Goal: Task Accomplishment & Management: Complete application form

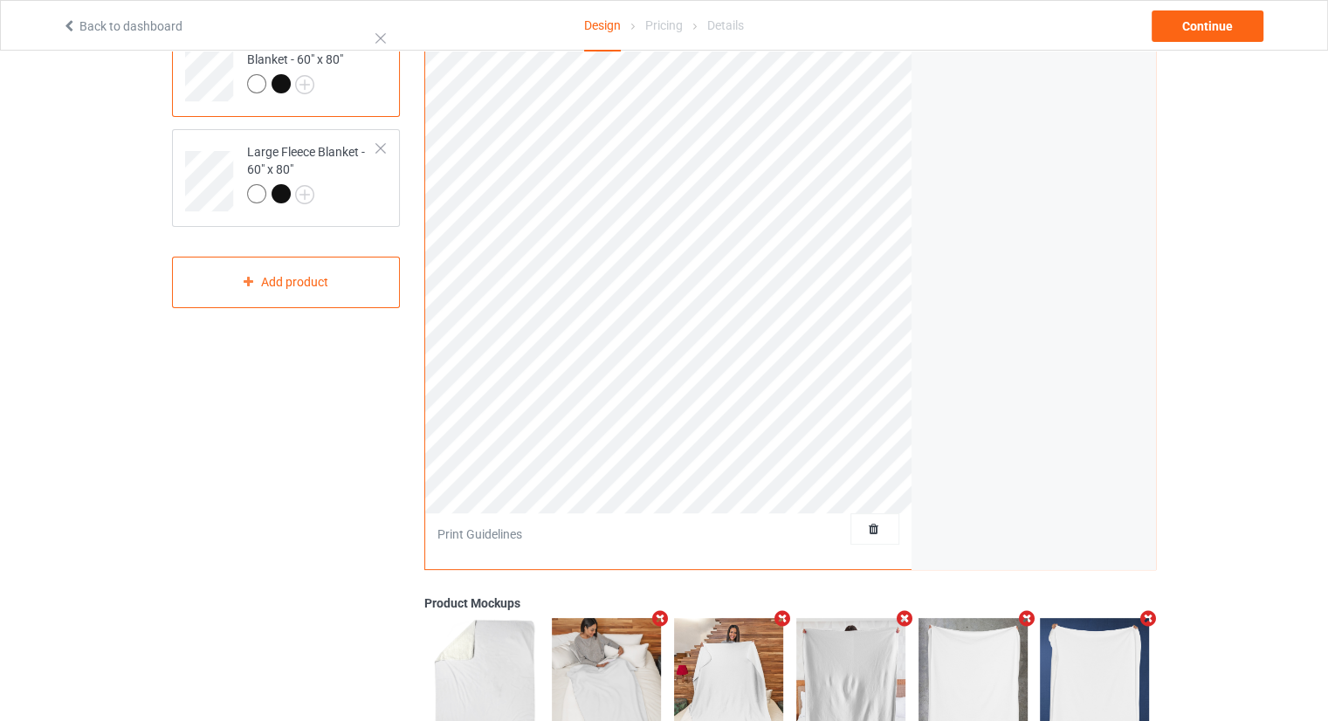
scroll to position [262, 0]
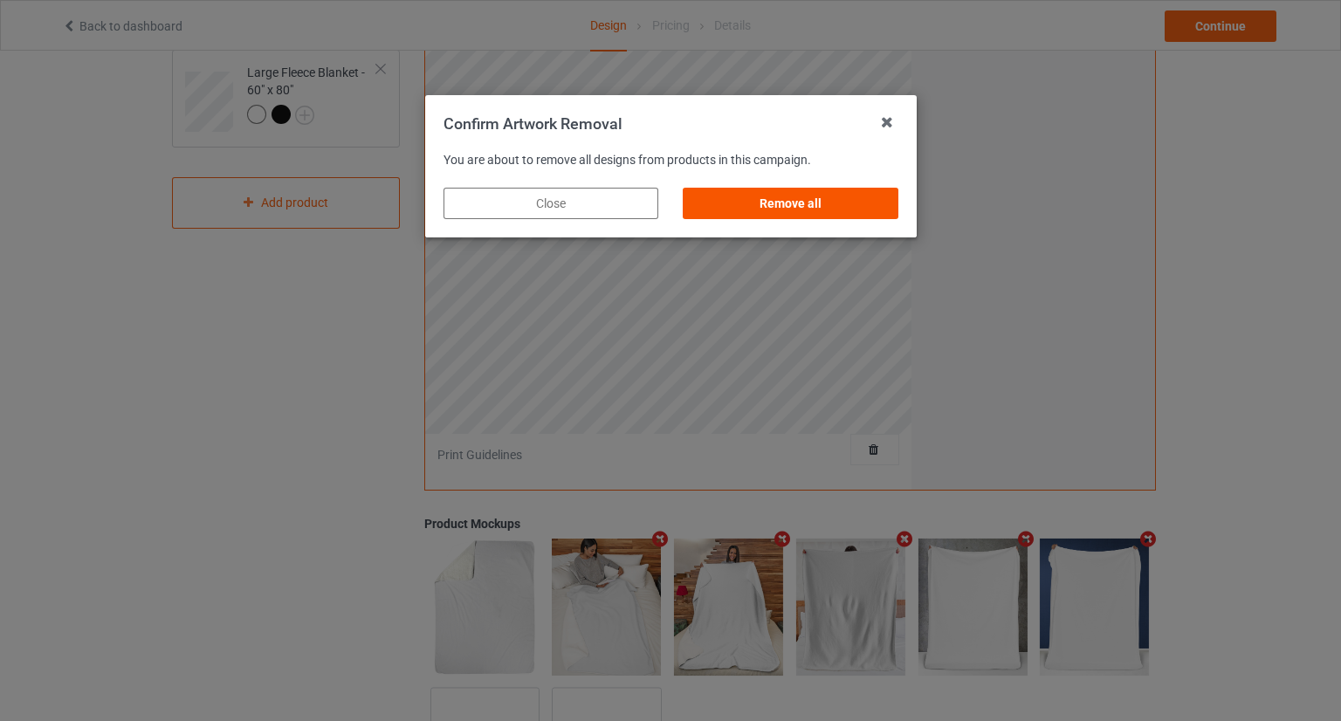
click at [843, 205] on div "Remove all" at bounding box center [790, 203] width 215 height 31
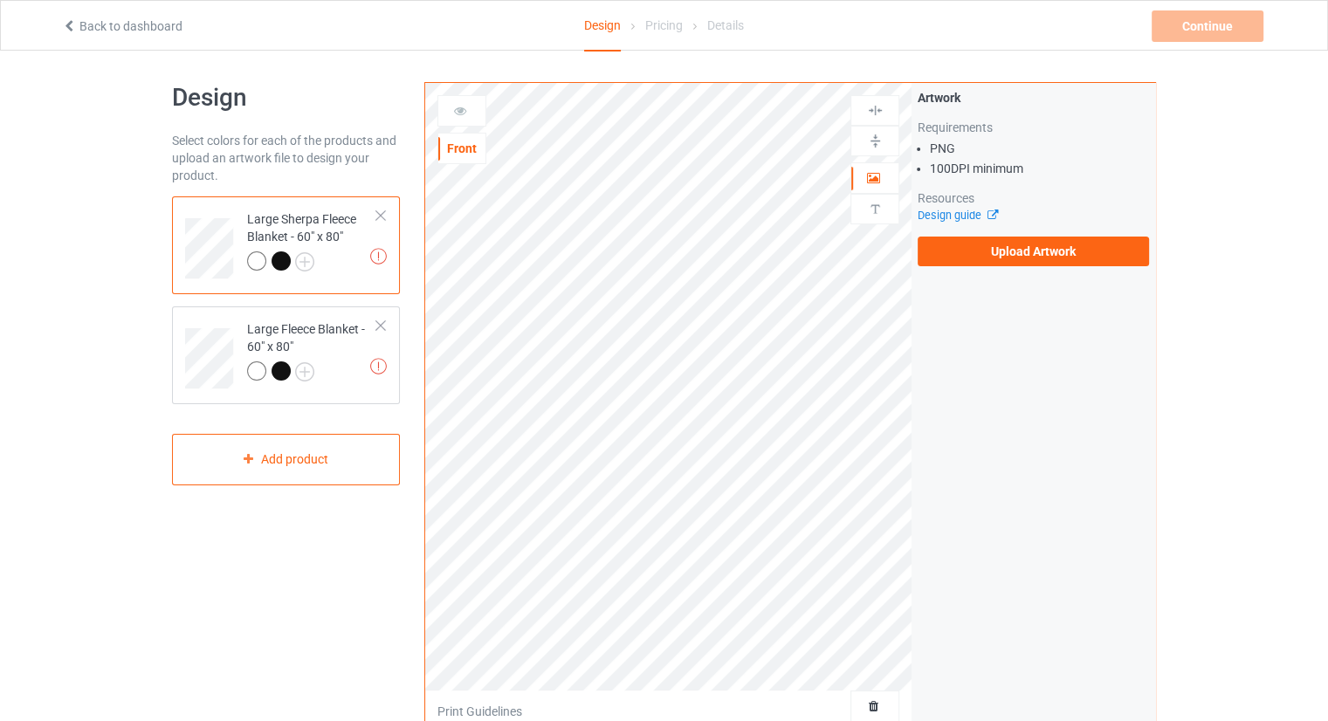
scroll to position [0, 0]
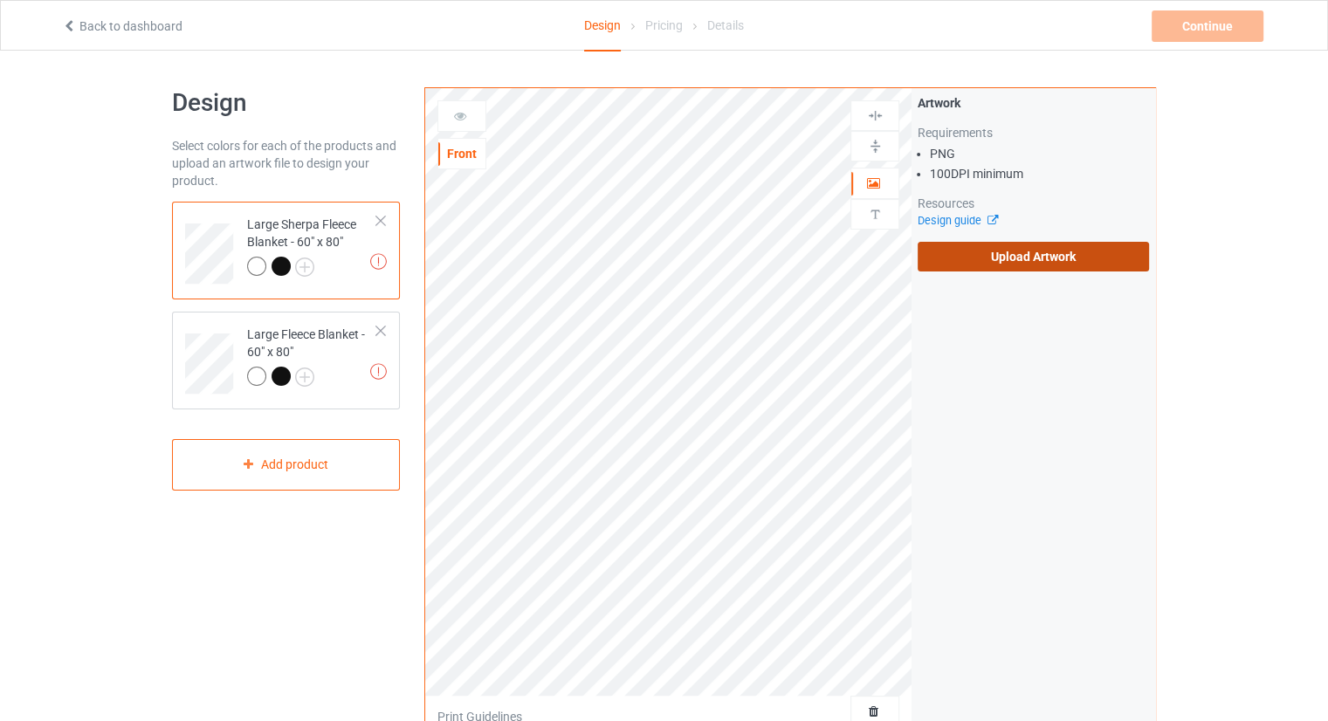
click at [955, 249] on label "Upload Artwork" at bounding box center [1033, 257] width 231 height 30
click at [0, 0] on input "Upload Artwork" at bounding box center [0, 0] width 0 height 0
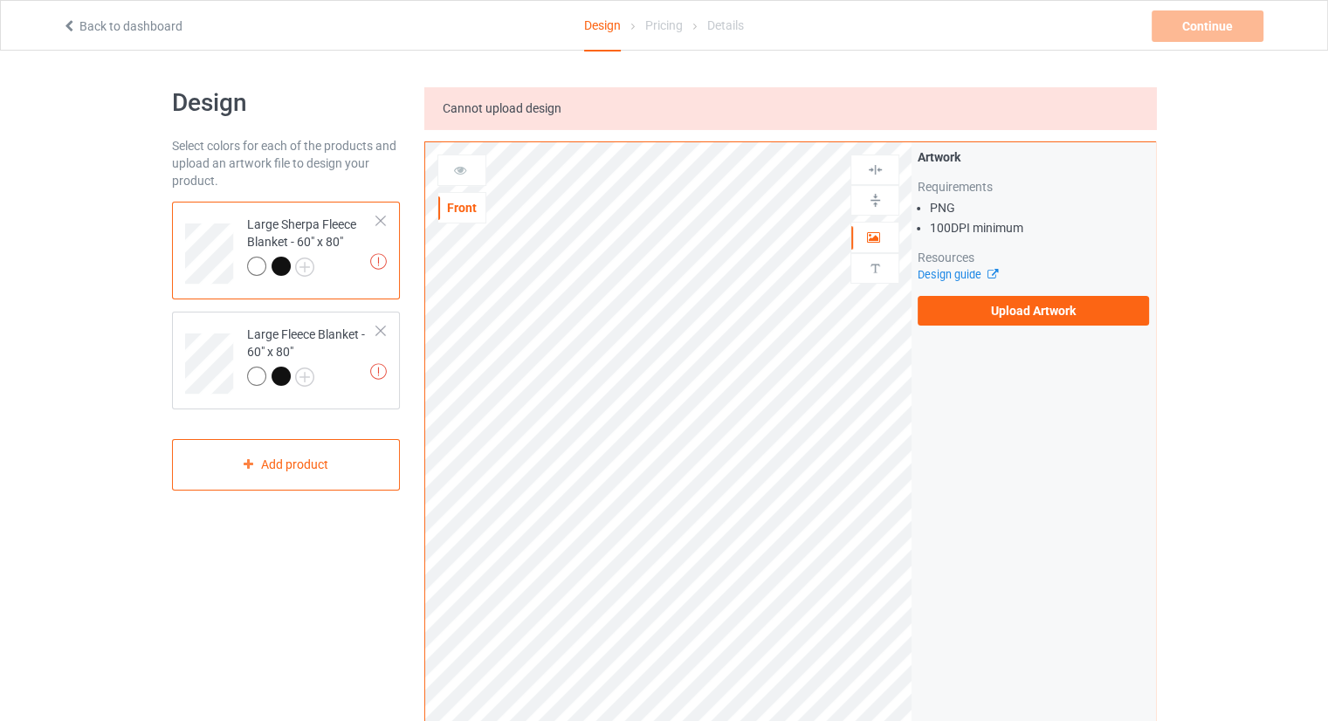
click at [982, 329] on div "Artwork Requirements PNG 100 DPI minimum Resources Design guide Upload Artwork" at bounding box center [1034, 237] width 244 height 190
click at [987, 322] on label "Upload Artwork" at bounding box center [1033, 311] width 231 height 30
click at [0, 0] on input "Upload Artwork" at bounding box center [0, 0] width 0 height 0
click at [1035, 318] on label "Upload Artwork" at bounding box center [1033, 311] width 231 height 30
click at [0, 0] on input "Upload Artwork" at bounding box center [0, 0] width 0 height 0
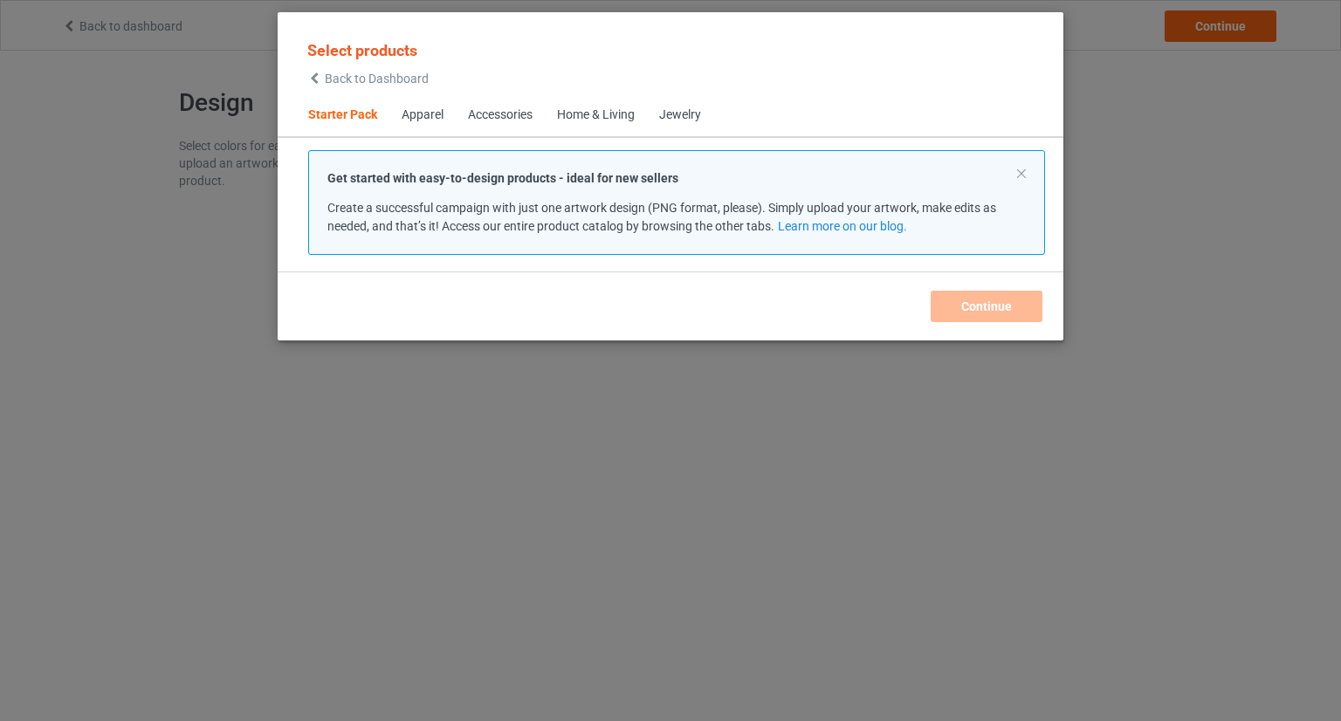
scroll to position [23, 0]
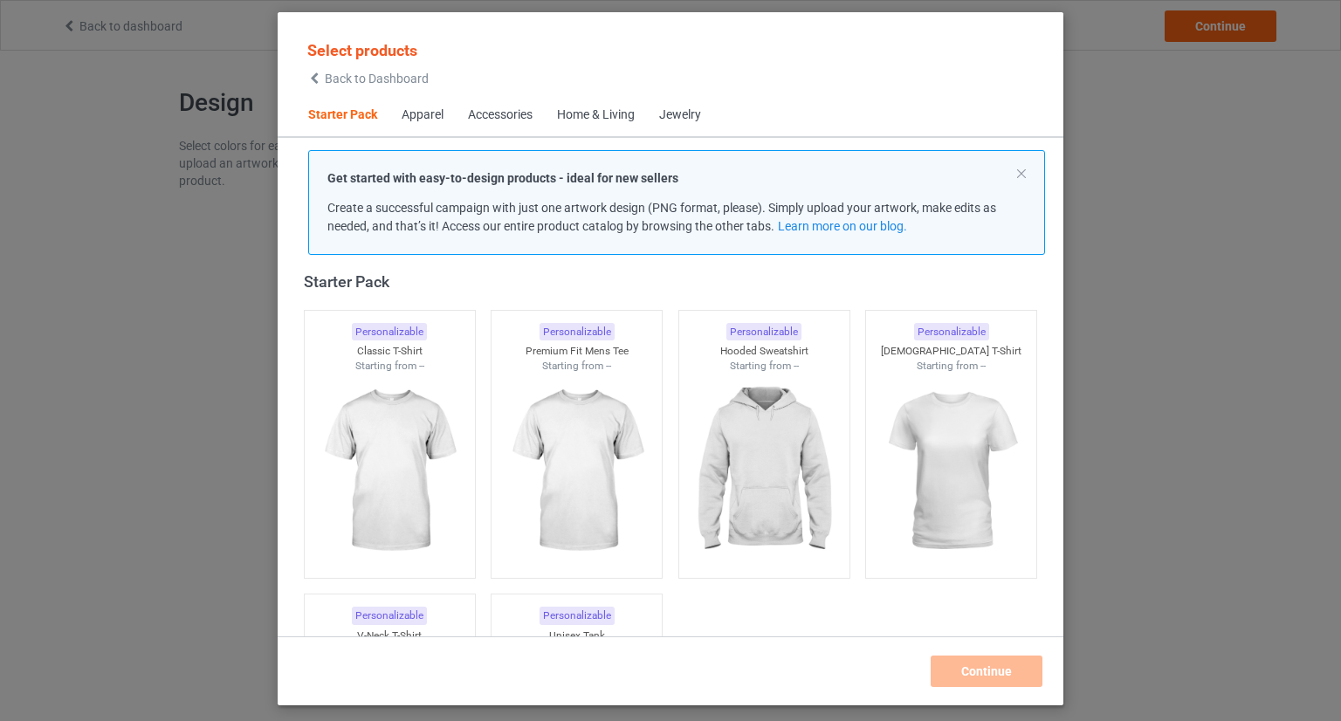
click at [1282, 399] on div "Select products Back to Dashboard Starter Pack Apparel Accessories Home & Livin…" at bounding box center [670, 360] width 1341 height 721
click at [1121, 243] on div "Select products Back to Dashboard Starter Pack Apparel Accessories Home & Livin…" at bounding box center [670, 360] width 1341 height 721
click at [405, 81] on span "Back to Dashboard" at bounding box center [377, 79] width 104 height 14
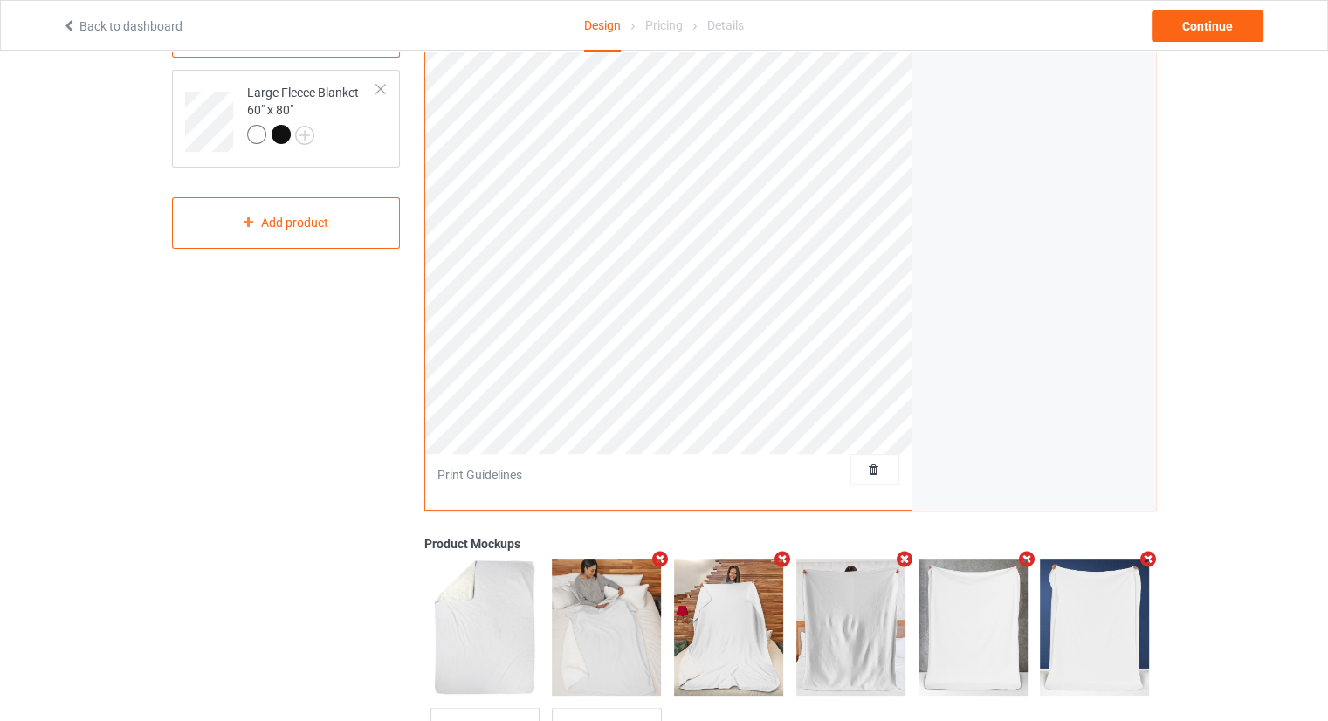
scroll to position [233, 0]
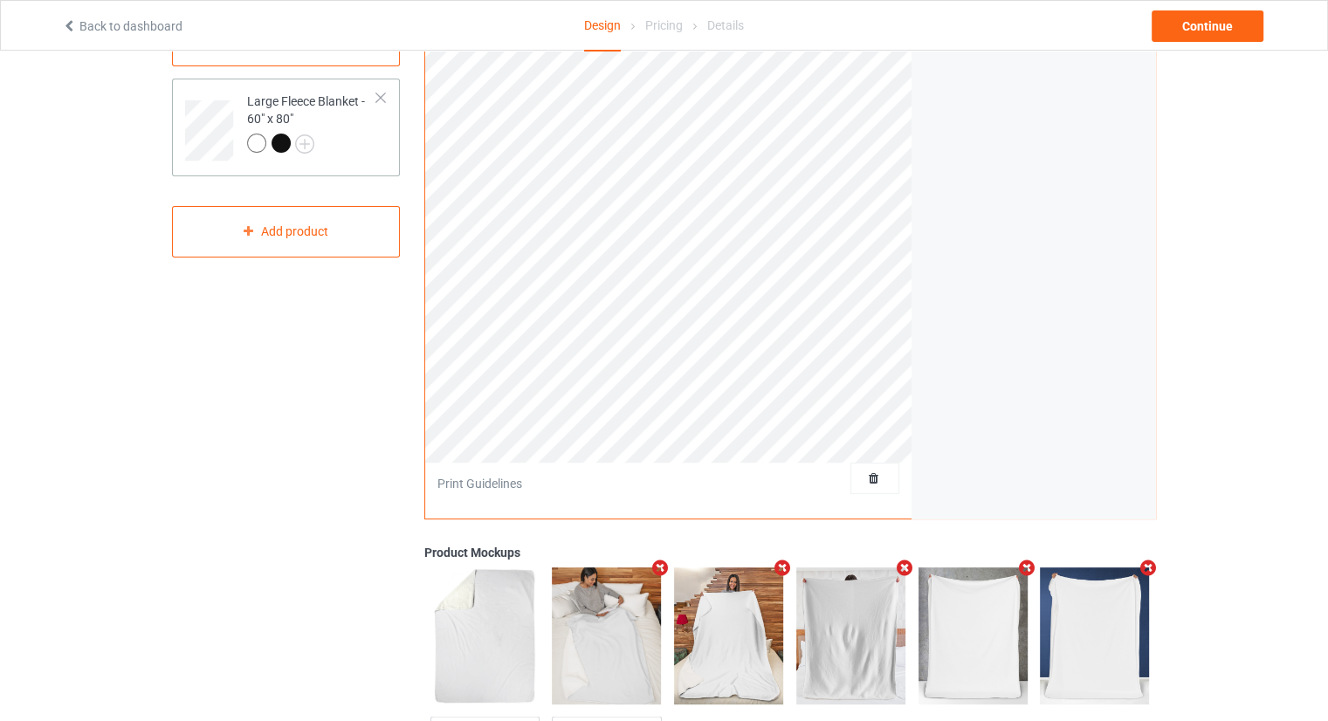
click at [348, 146] on div at bounding box center [312, 146] width 130 height 24
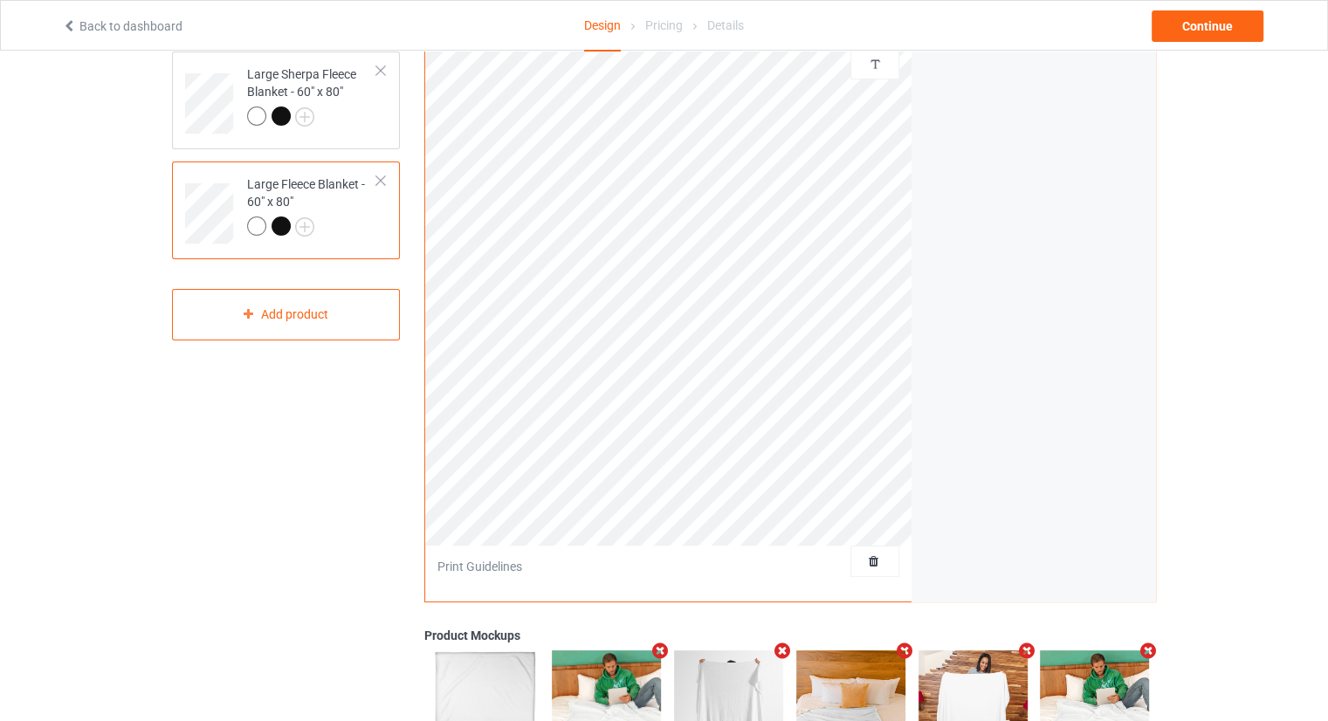
scroll to position [175, 0]
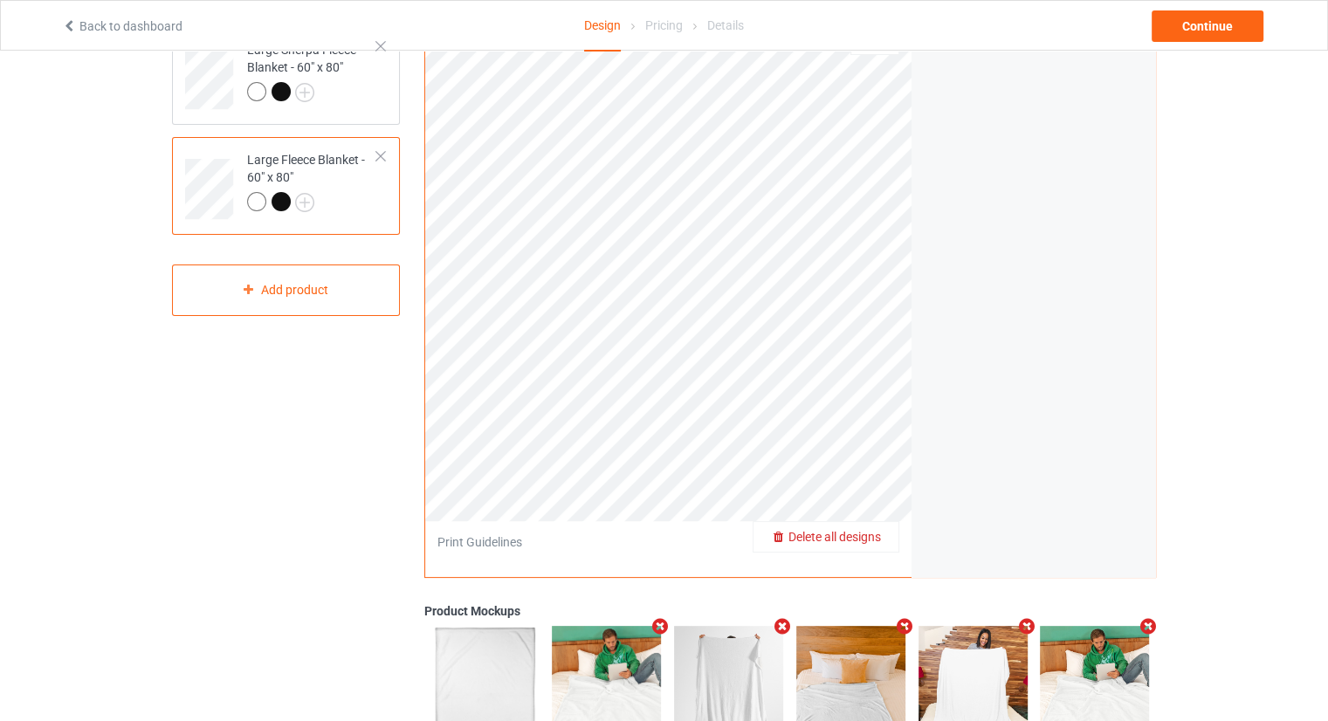
click at [864, 535] on span "Delete all designs" at bounding box center [835, 537] width 93 height 14
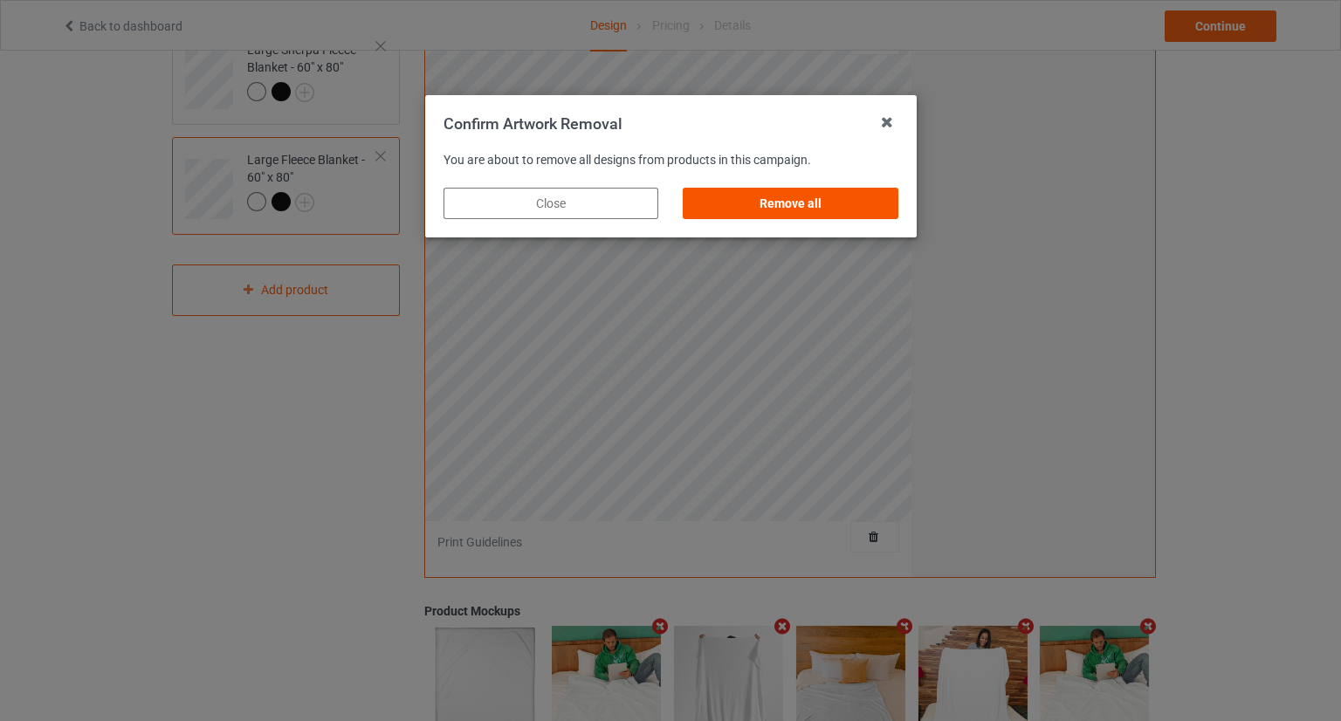
click at [823, 203] on div "Remove all" at bounding box center [790, 203] width 215 height 31
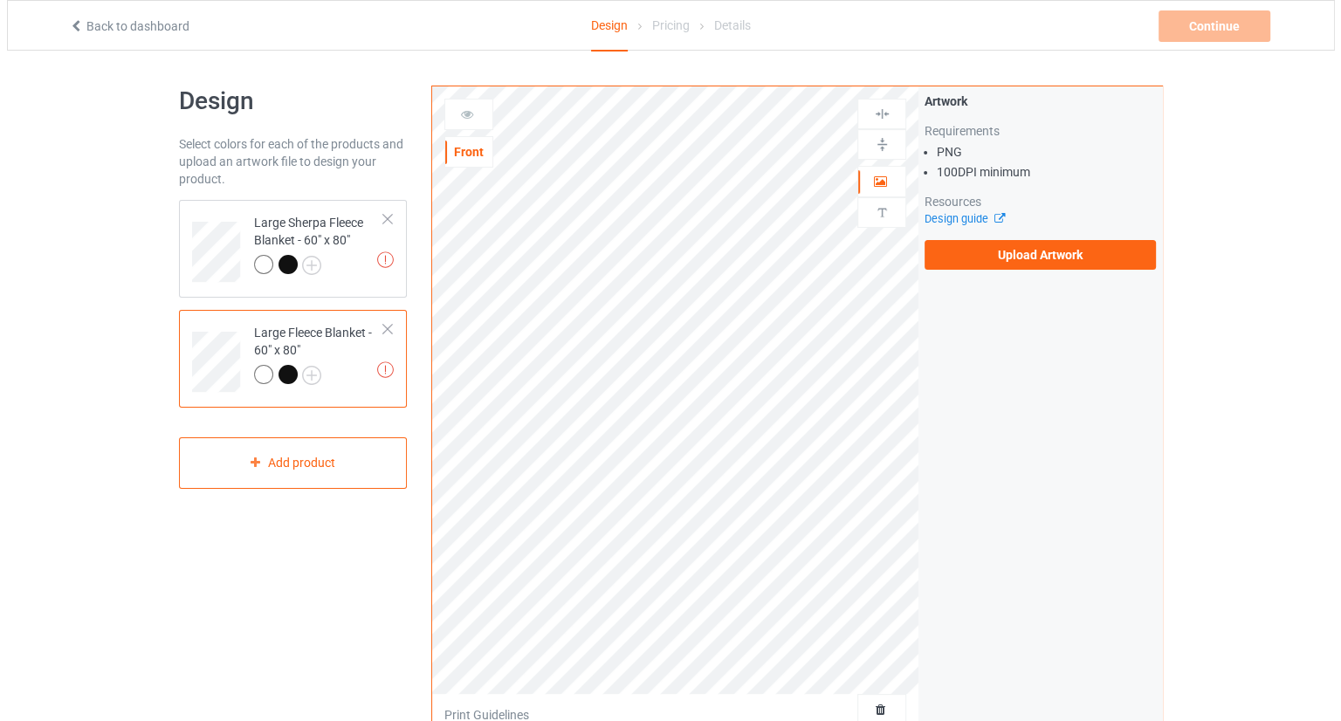
scroll to position [0, 0]
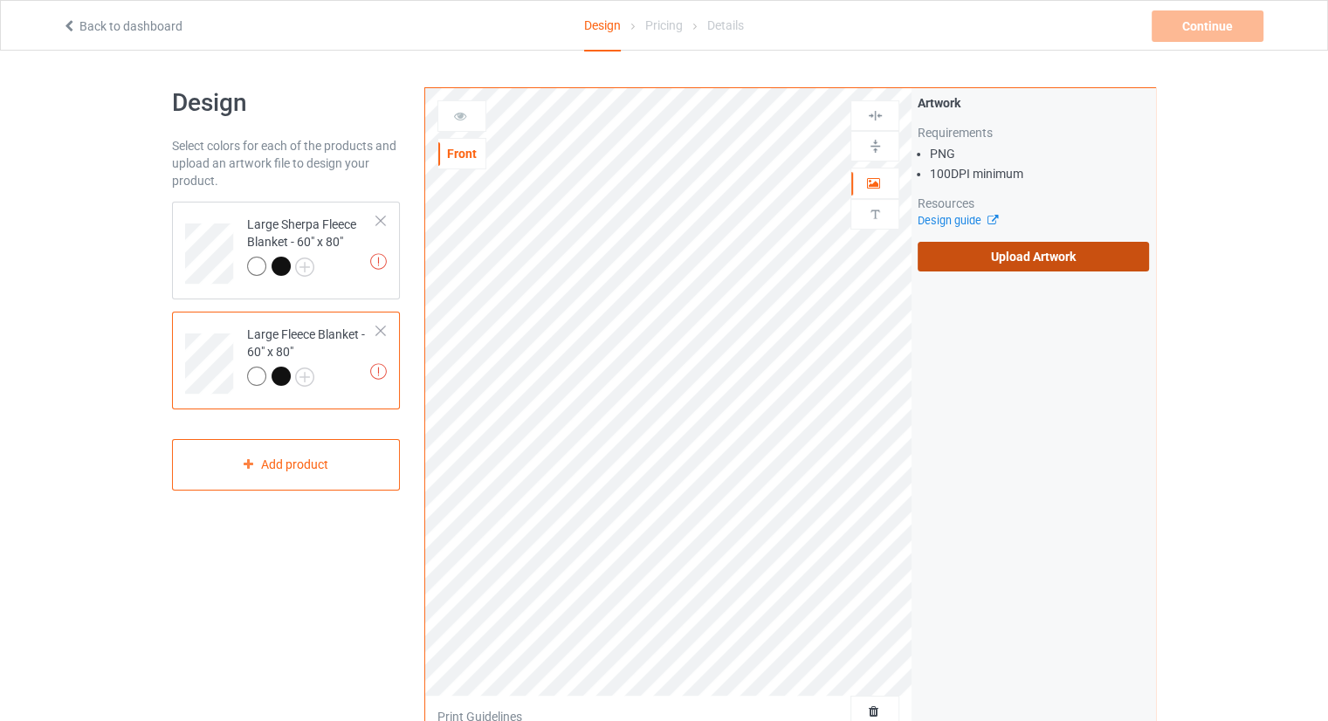
click at [1013, 254] on label "Upload Artwork" at bounding box center [1033, 257] width 231 height 30
click at [0, 0] on input "Upload Artwork" at bounding box center [0, 0] width 0 height 0
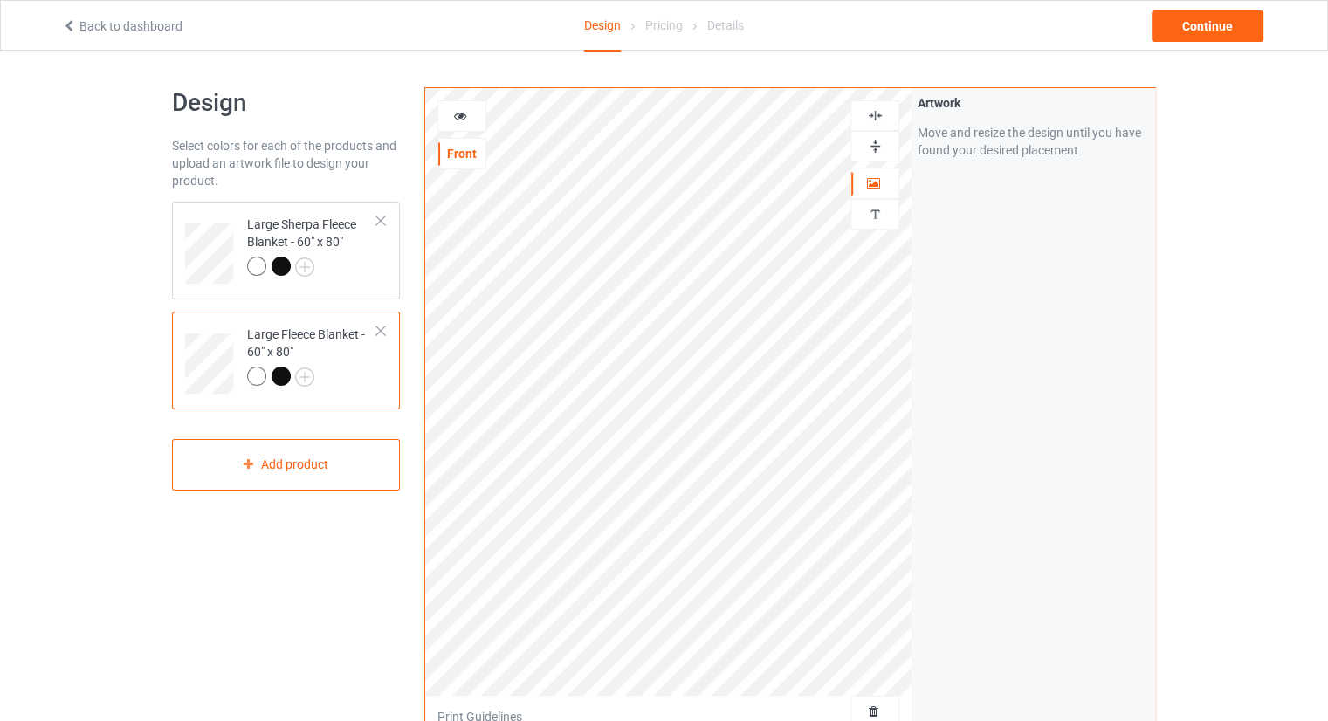
click at [1027, 479] on div "Artwork Move and resize the design until you have found your desired placement" at bounding box center [1034, 420] width 244 height 664
click at [183, 286] on div "Large Sherpa Fleece Blanket - 60" x 80"" at bounding box center [286, 251] width 228 height 98
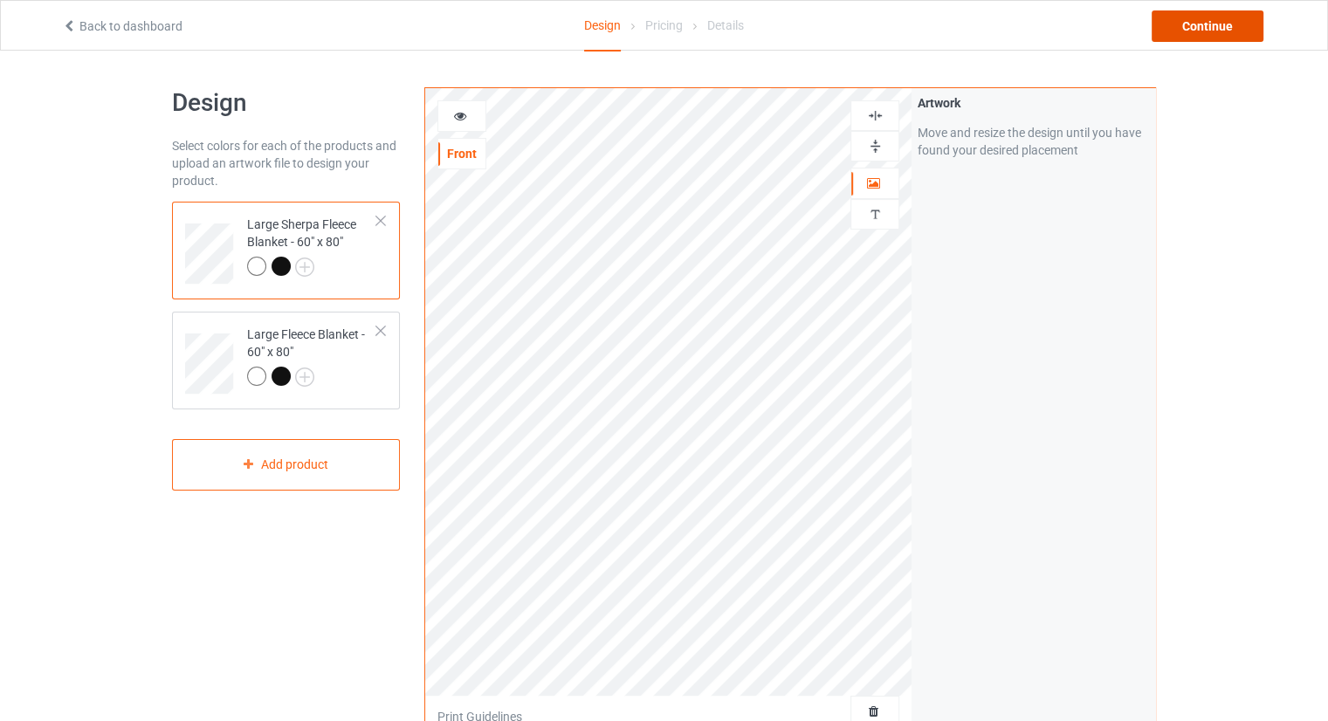
click at [1231, 29] on div "Continue" at bounding box center [1208, 25] width 112 height 31
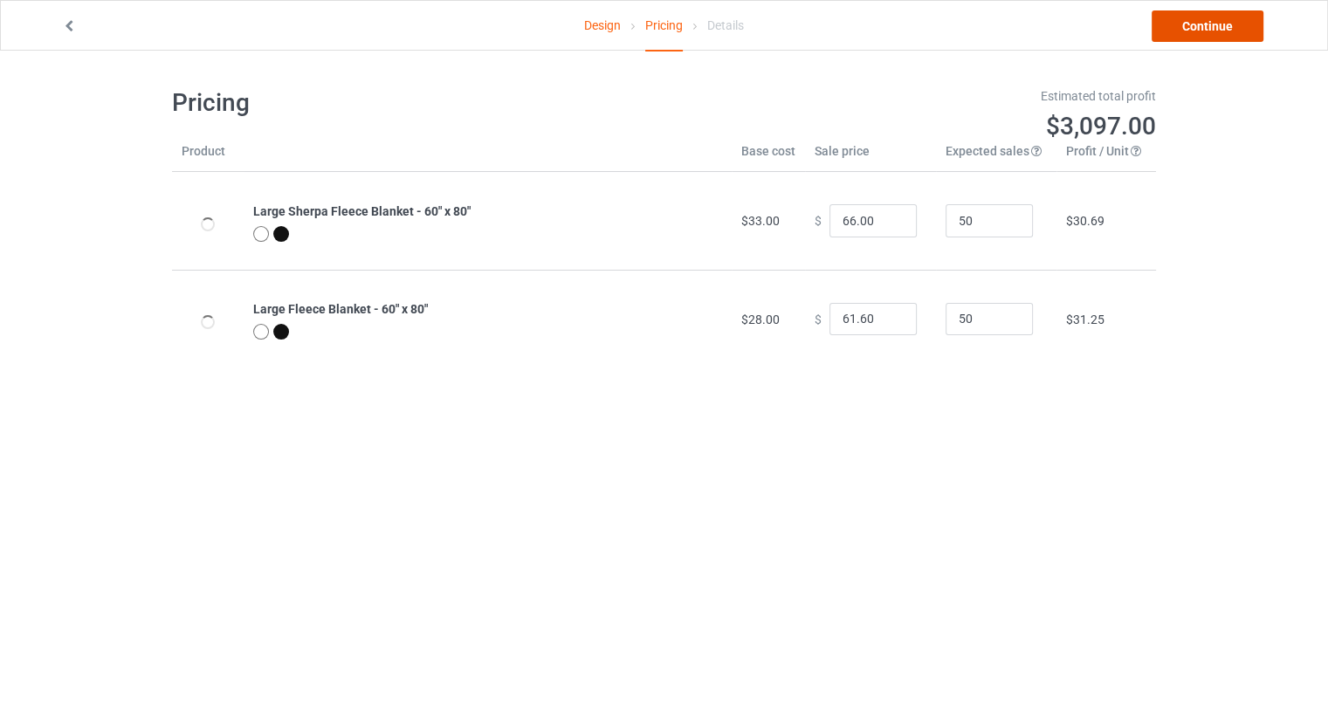
click at [1196, 35] on link "Continue" at bounding box center [1208, 25] width 112 height 31
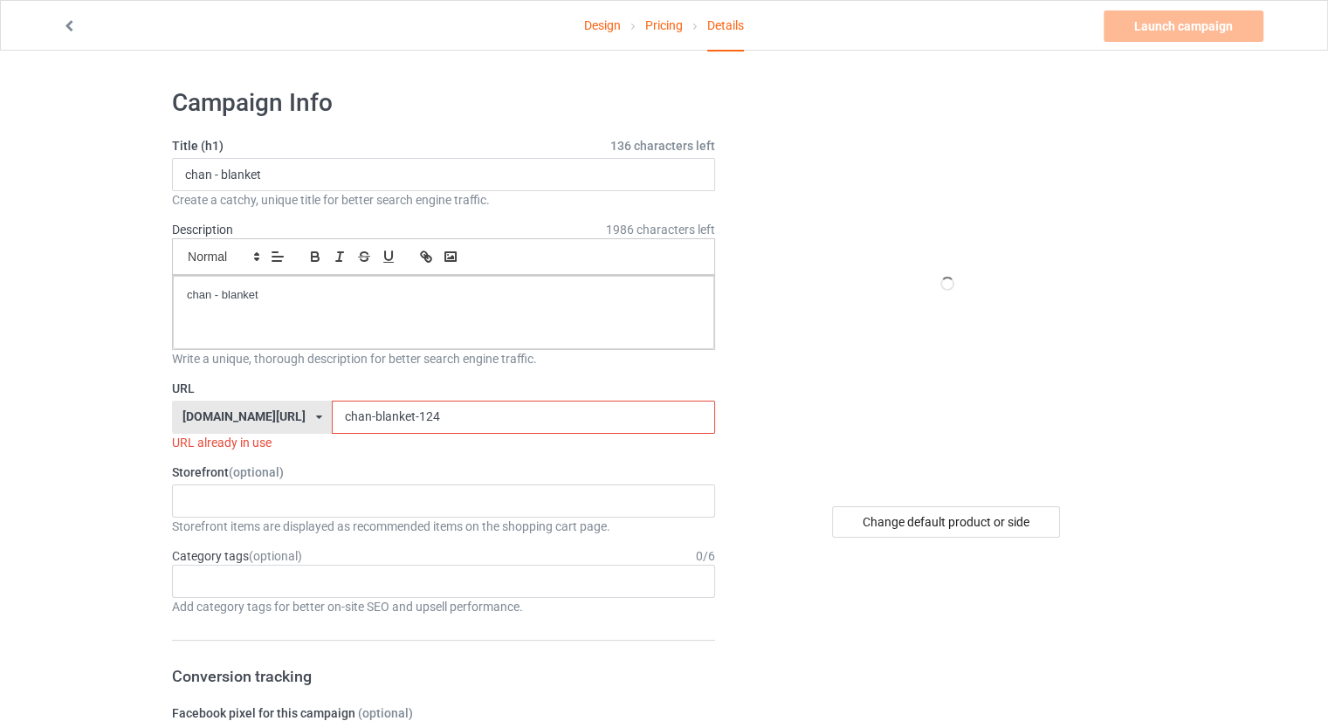
click at [420, 423] on input "chan-blanket-124" at bounding box center [523, 417] width 383 height 33
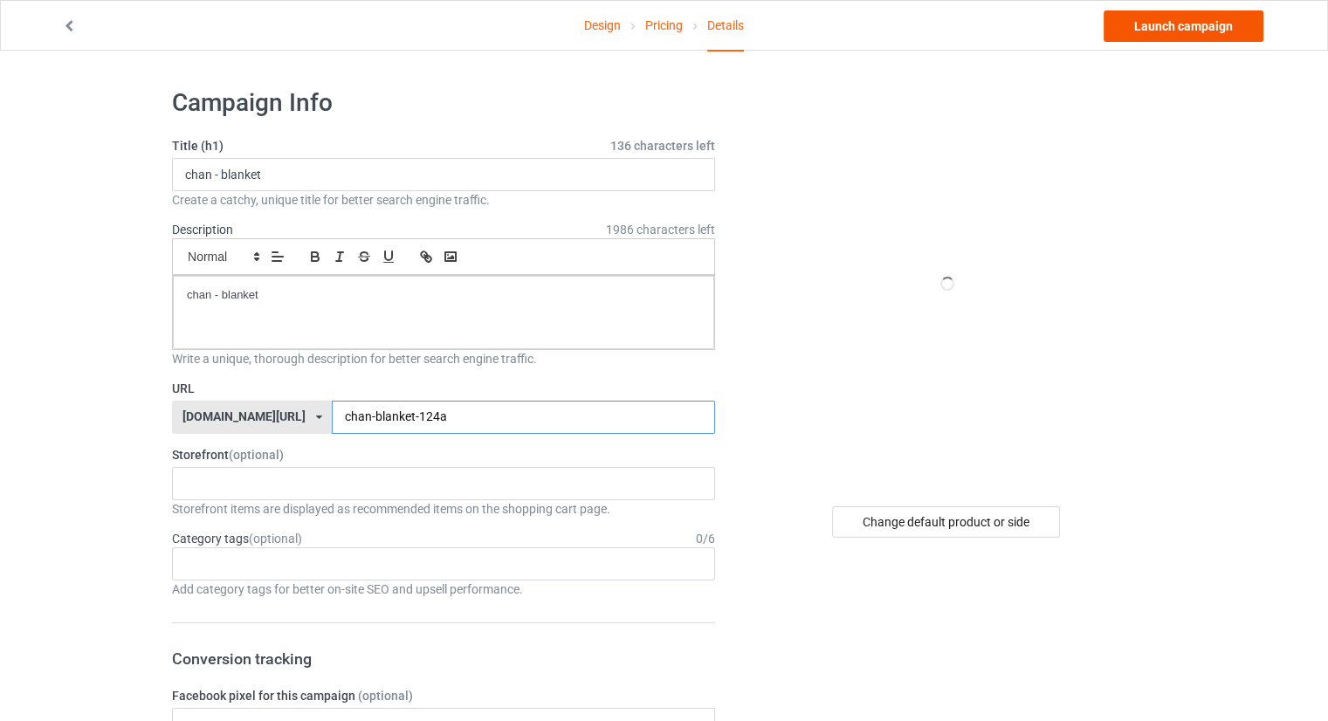
type input "chan-blanket-124a"
click at [1161, 28] on link "Launch campaign" at bounding box center [1184, 25] width 160 height 31
